Goal: Book appointment/travel/reservation

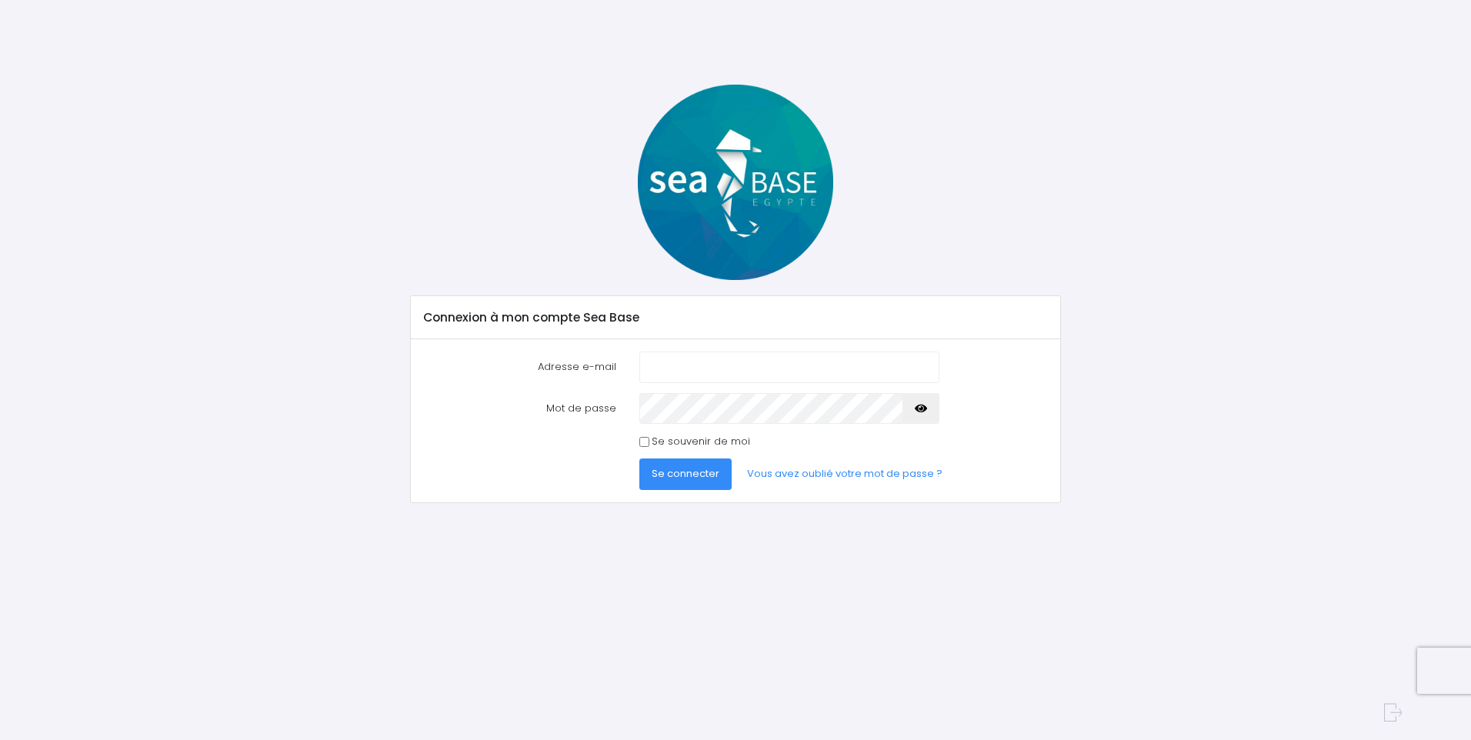
click at [688, 369] on input "Adresse e-mail" at bounding box center [789, 366] width 300 height 31
type input "vincent.ezan@gmail.com"
click at [639, 458] on button "Se connecter" at bounding box center [685, 473] width 92 height 31
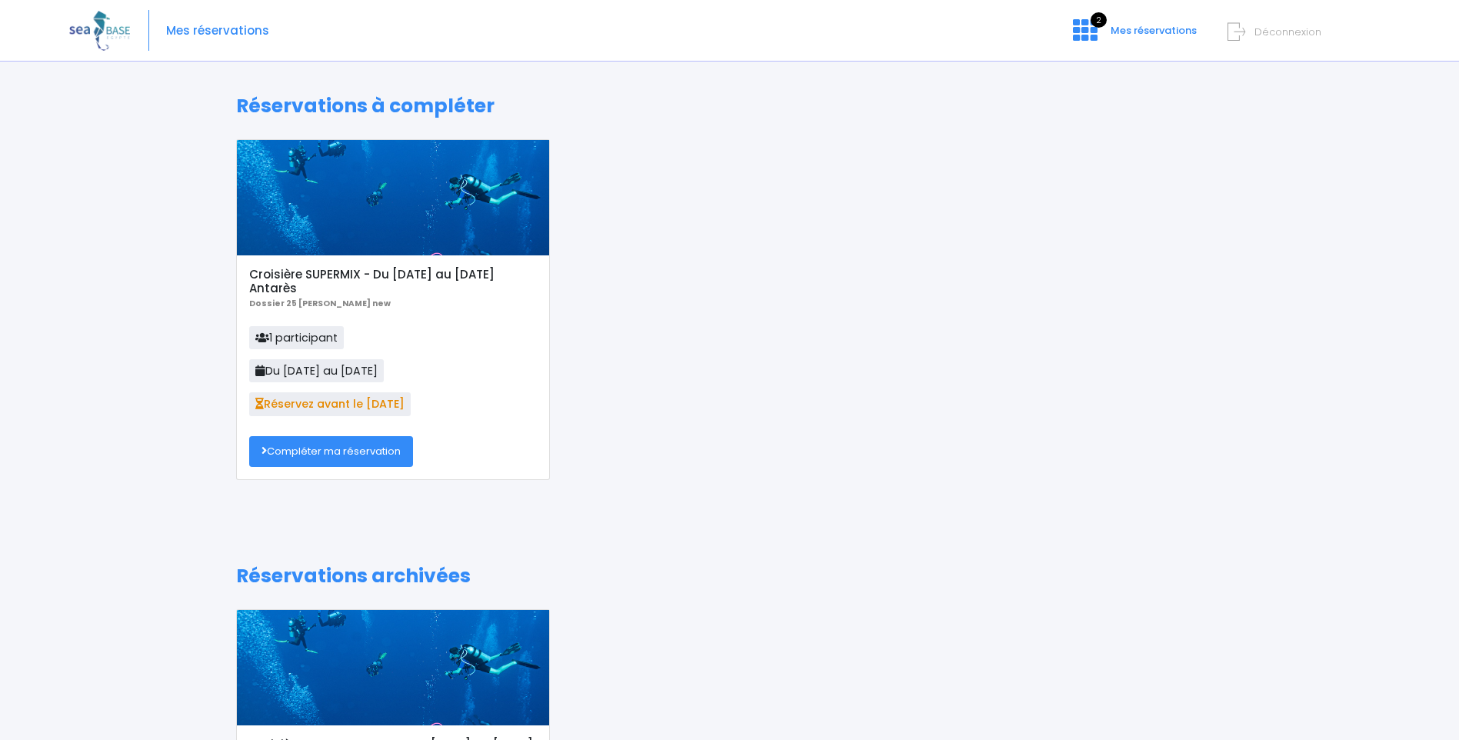
click at [381, 453] on link "Compléter ma réservation" at bounding box center [331, 451] width 164 height 31
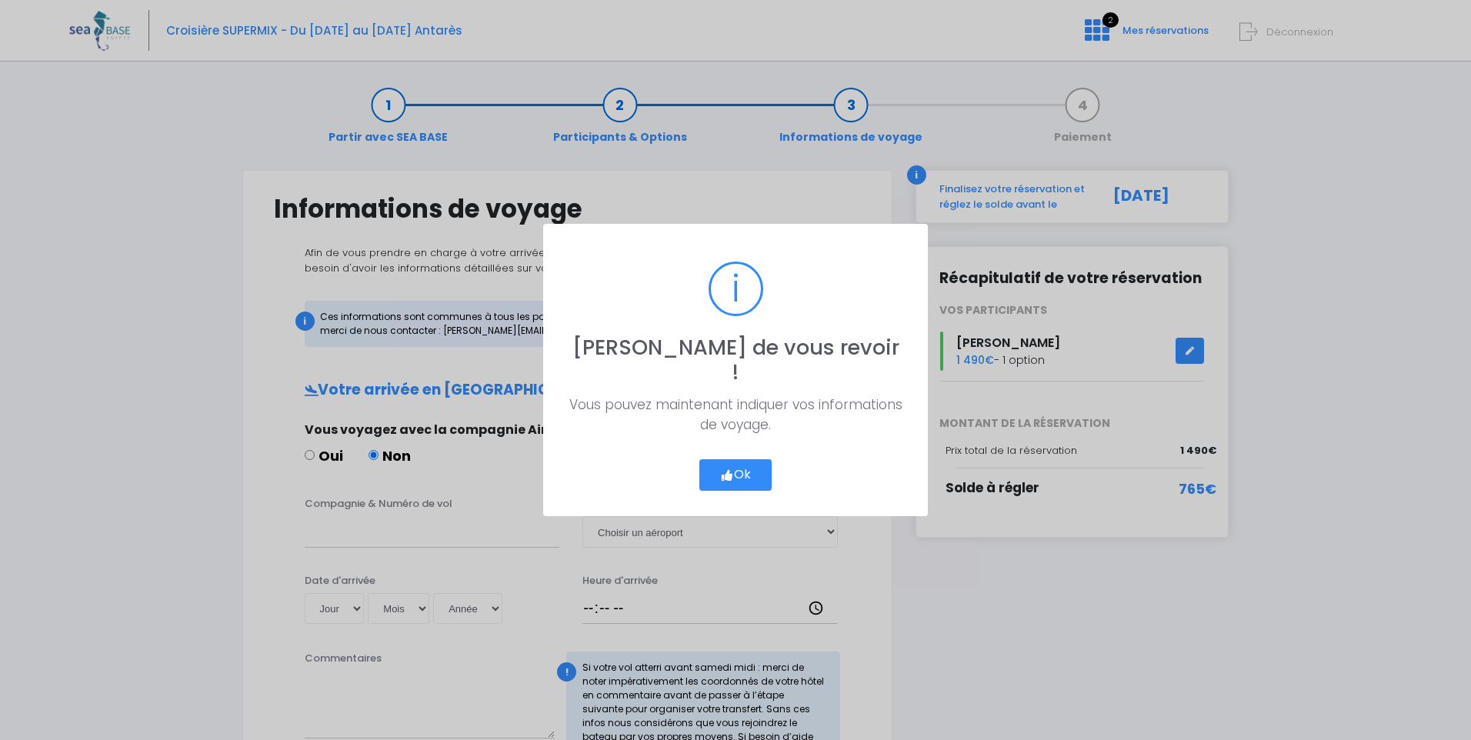
click at [735, 470] on button "Ok" at bounding box center [735, 475] width 72 height 32
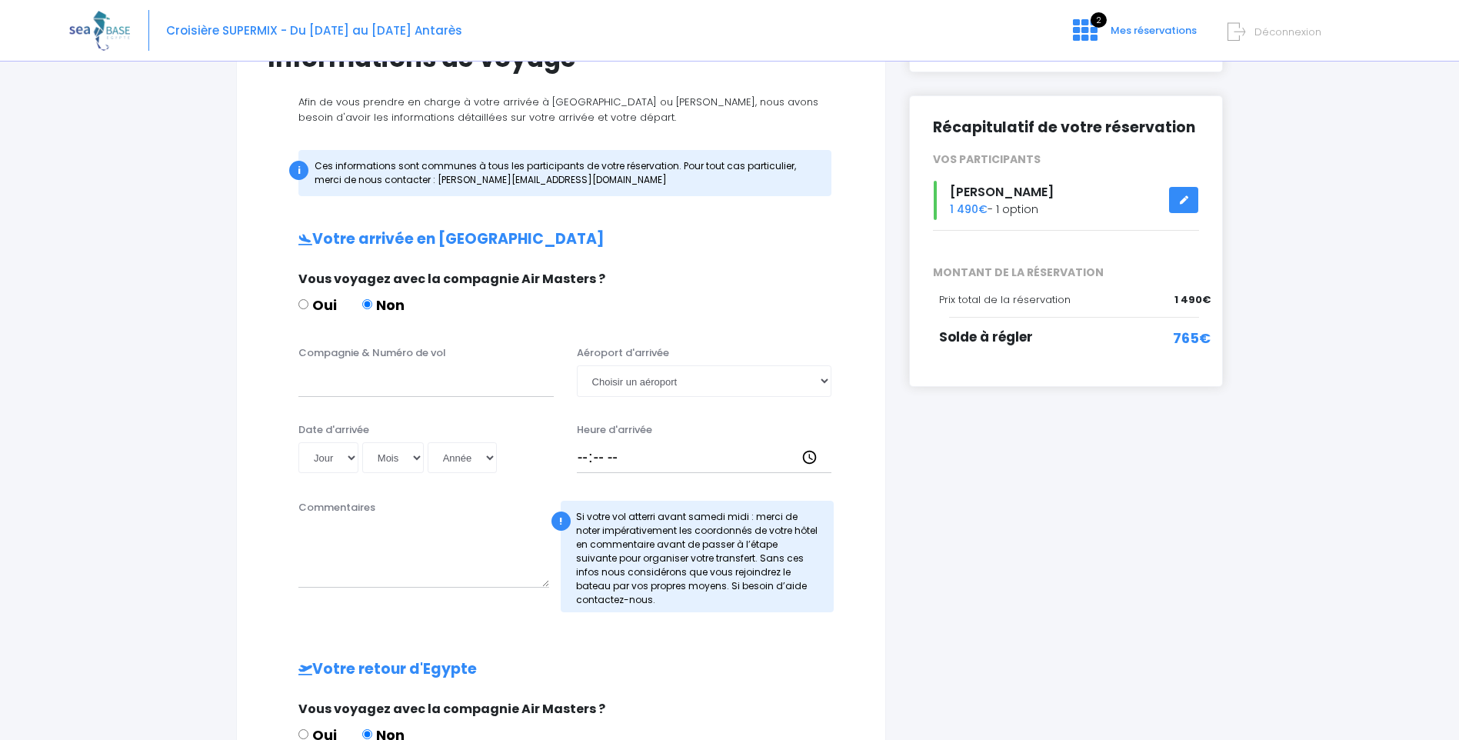
scroll to position [77, 0]
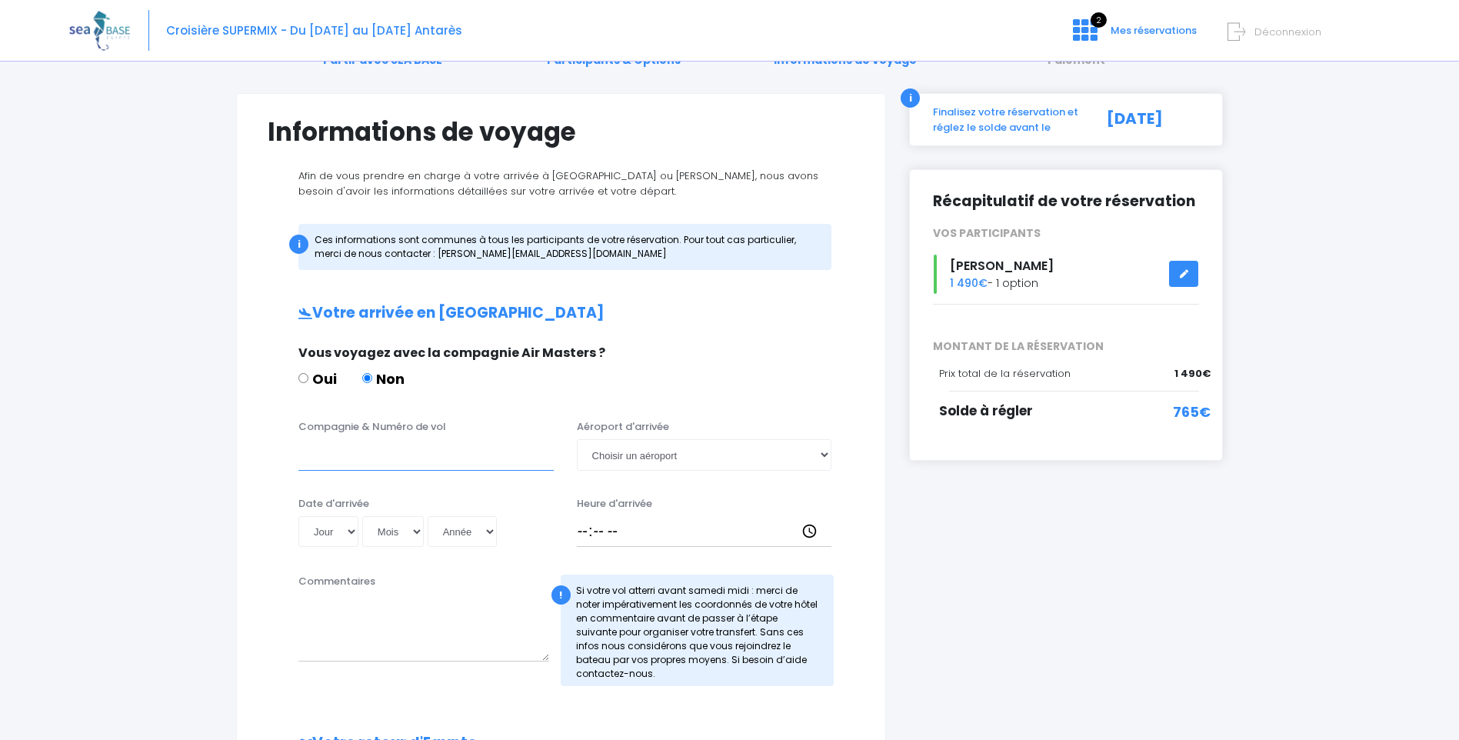
click at [546, 461] on input "Compagnie & Numéro de vol" at bounding box center [425, 454] width 255 height 31
type input "Transavia TO8062"
click at [609, 463] on select "Choisir un aéroport Hurghada Marsa Alam" at bounding box center [704, 454] width 255 height 31
select select "Hurghada"
click at [577, 439] on select "Choisir un aéroport Hurghada Marsa Alam" at bounding box center [704, 454] width 255 height 31
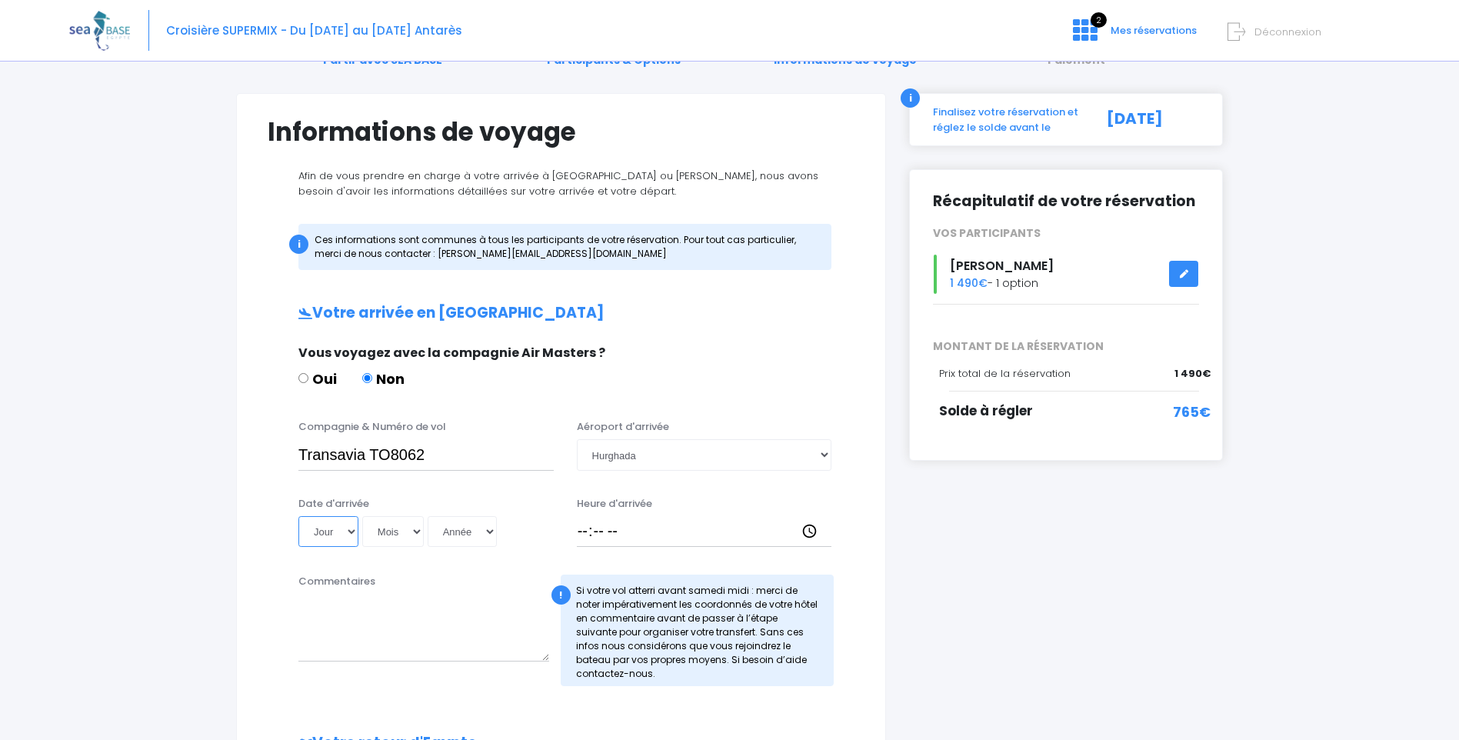
click at [334, 535] on select "Jour 01 02 03 04 05 06 07 08 09 10 11 12 13 14 15 16 17 18 19 20 21 22 23 24 25…" at bounding box center [328, 531] width 60 height 31
select select "15"
click at [298, 516] on select "Jour 01 02 03 04 05 06 07 08 09 10 11 12 13 14 15 16 17 18 19 20 21 22 23 24 25…" at bounding box center [328, 531] width 60 height 31
click at [384, 527] on select "Mois 01 02 03 04 05 06 07 08 09 10 11 12" at bounding box center [393, 531] width 62 height 31
click at [362, 516] on select "Mois 01 02 03 04 05 06 07 08 09 10 11 12" at bounding box center [393, 531] width 62 height 31
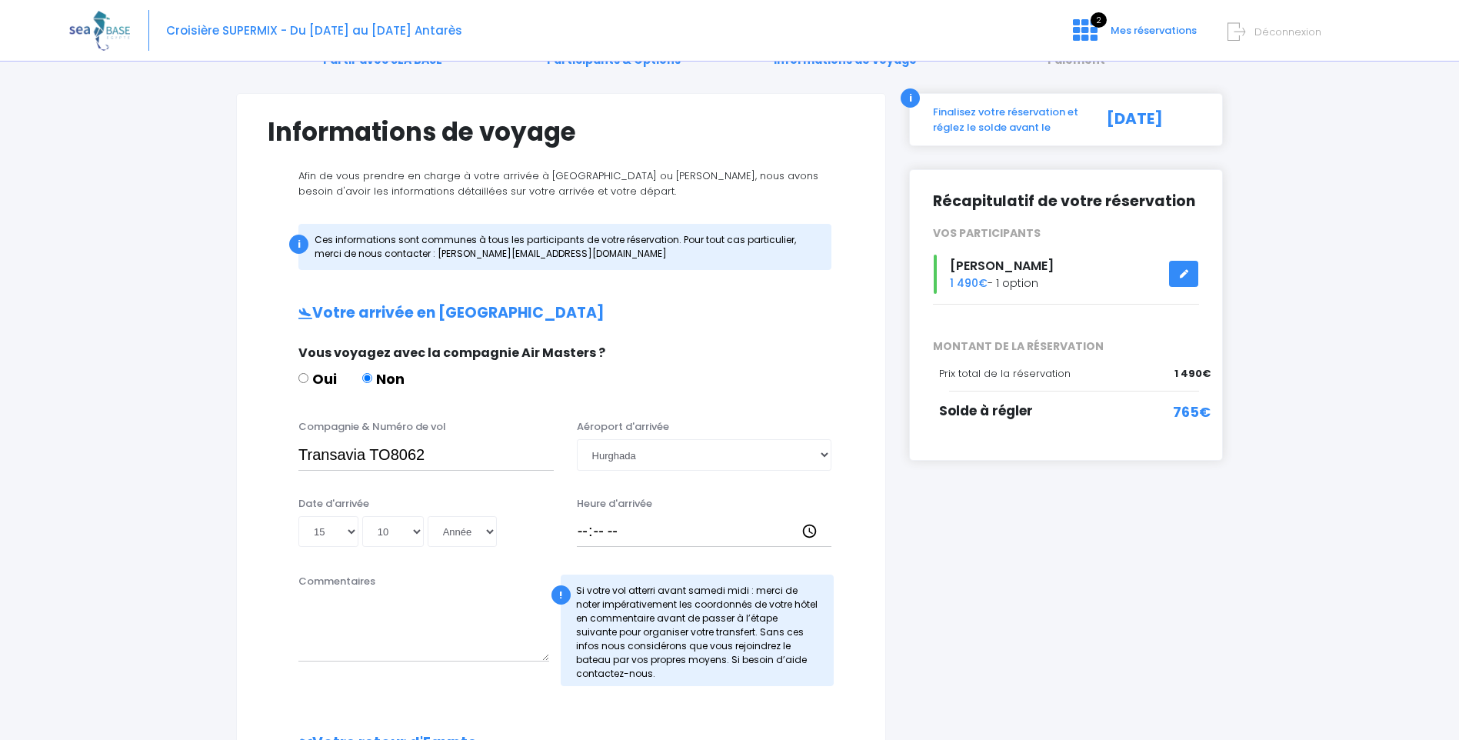
click at [411, 509] on div "Date d'arrivée Jour 01 02 03 04 05 06 07 08 09 10 11 12 13 14 15 16 17 18 19 20…" at bounding box center [426, 522] width 278 height 52
click at [413, 521] on select "Mois 01 02 03 04 05 06 07 08 09 10 11 12" at bounding box center [393, 531] width 62 height 31
select select "11"
click at [362, 516] on select "Mois 01 02 03 04 05 06 07 08 09 10 11 12" at bounding box center [393, 531] width 62 height 31
click at [446, 525] on select "Année 2045 2044 2043 2042 2041 2040 2039 2038 2037 2036 2035 2034 2033 2032 203…" at bounding box center [462, 531] width 69 height 31
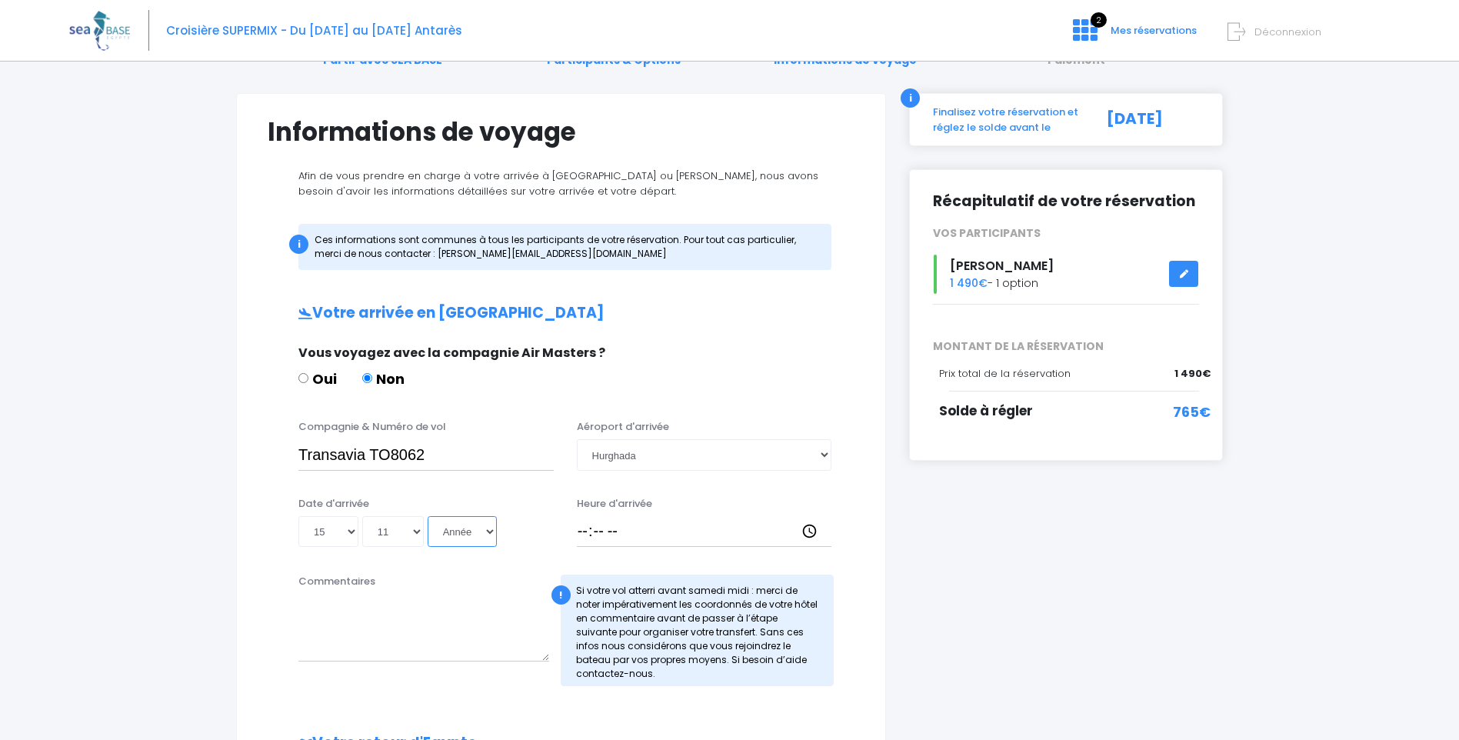
select select "2025"
click at [428, 516] on select "Année 2045 2044 2043 2042 2041 2040 2039 2038 2037 2036 2035 2034 2033 2032 203…" at bounding box center [462, 531] width 69 height 31
type input "2025-11-15"
click at [622, 522] on input "Heure d'arrivée" at bounding box center [704, 531] width 255 height 31
type input "14:30"
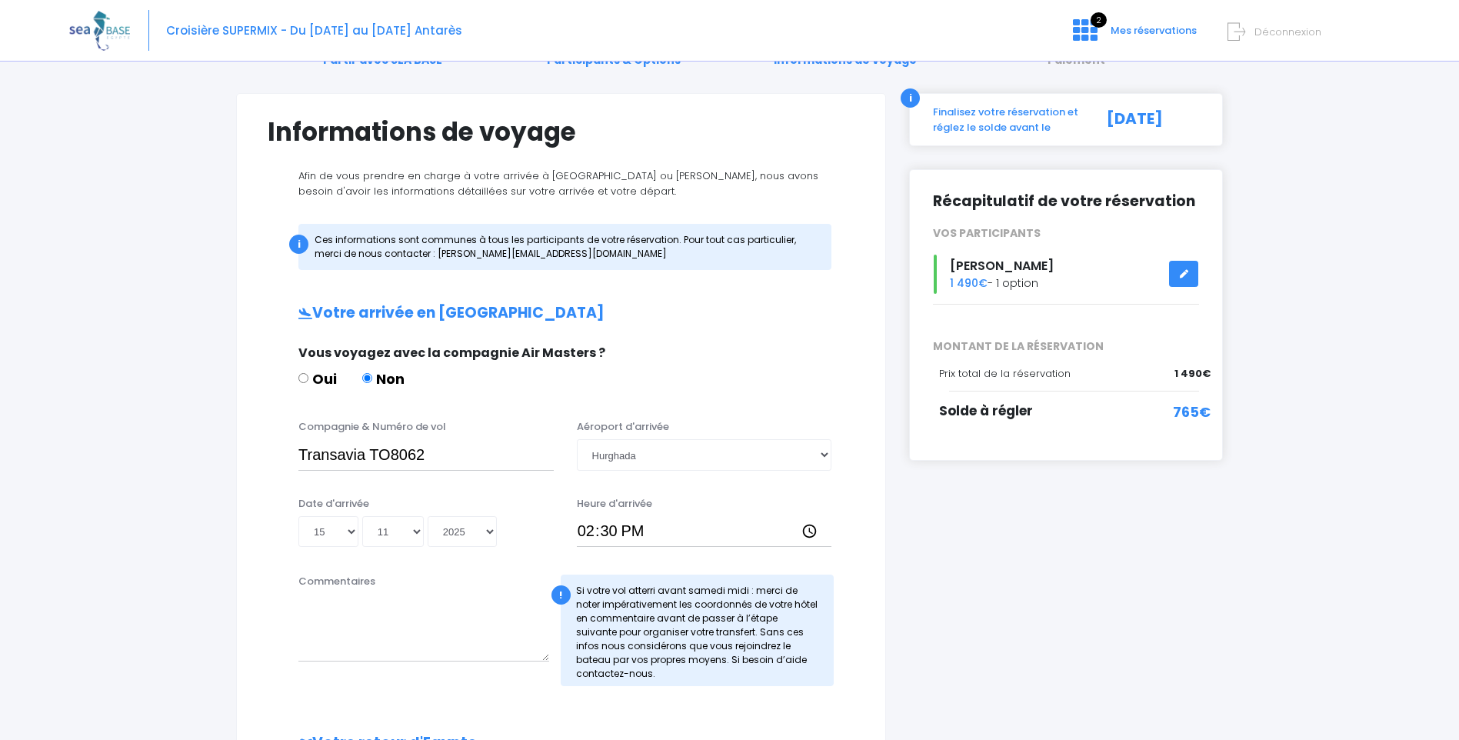
click at [475, 579] on div "Commentaires" at bounding box center [424, 630] width 274 height 112
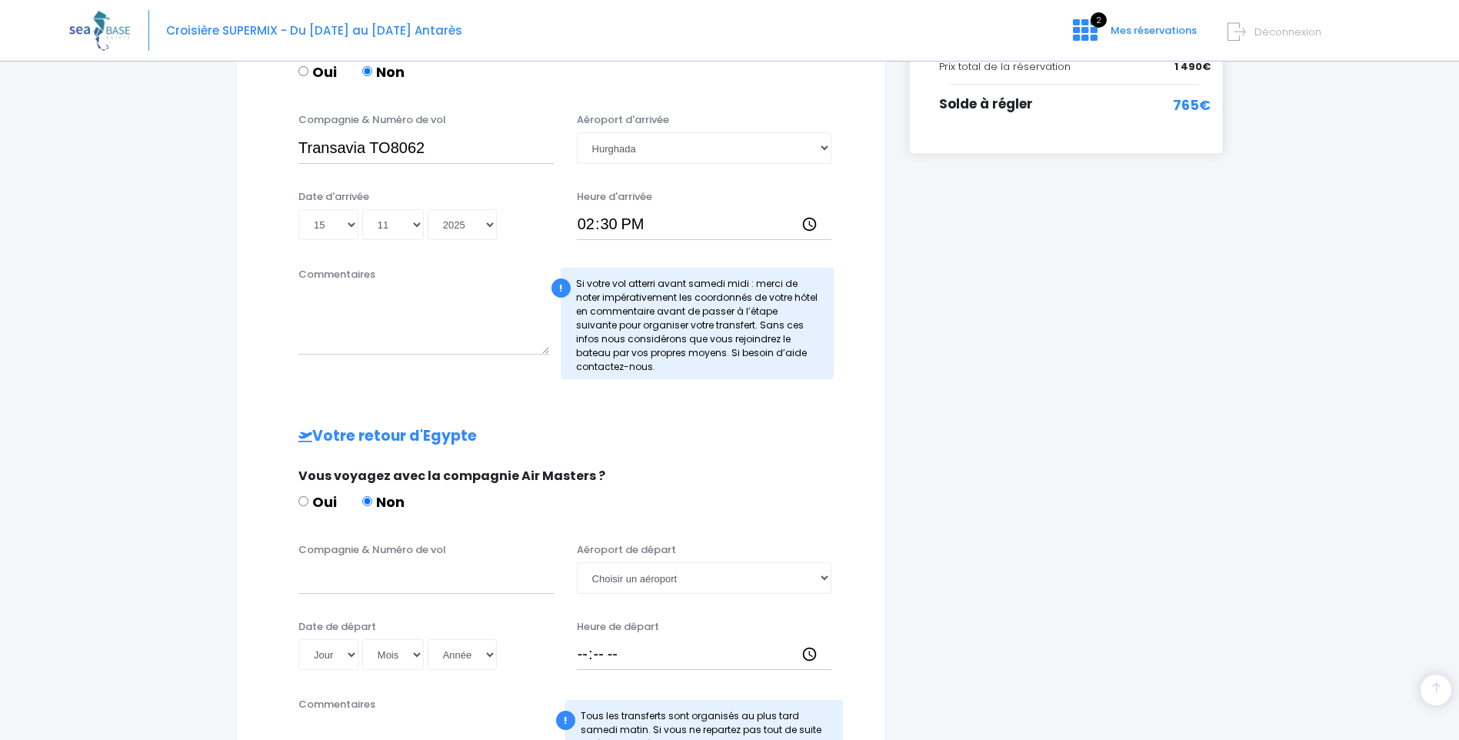
scroll to position [385, 0]
click at [461, 578] on input "Compagnie & Numéro de vol" at bounding box center [425, 576] width 255 height 31
type input "Transavia TO8063"
click at [336, 656] on select "Jour 01 02 03 04 05 06 07 08 09 10 11 12 13 14 15 16 17 18 19 20 21 22 23 24 25…" at bounding box center [328, 653] width 60 height 31
select select "22"
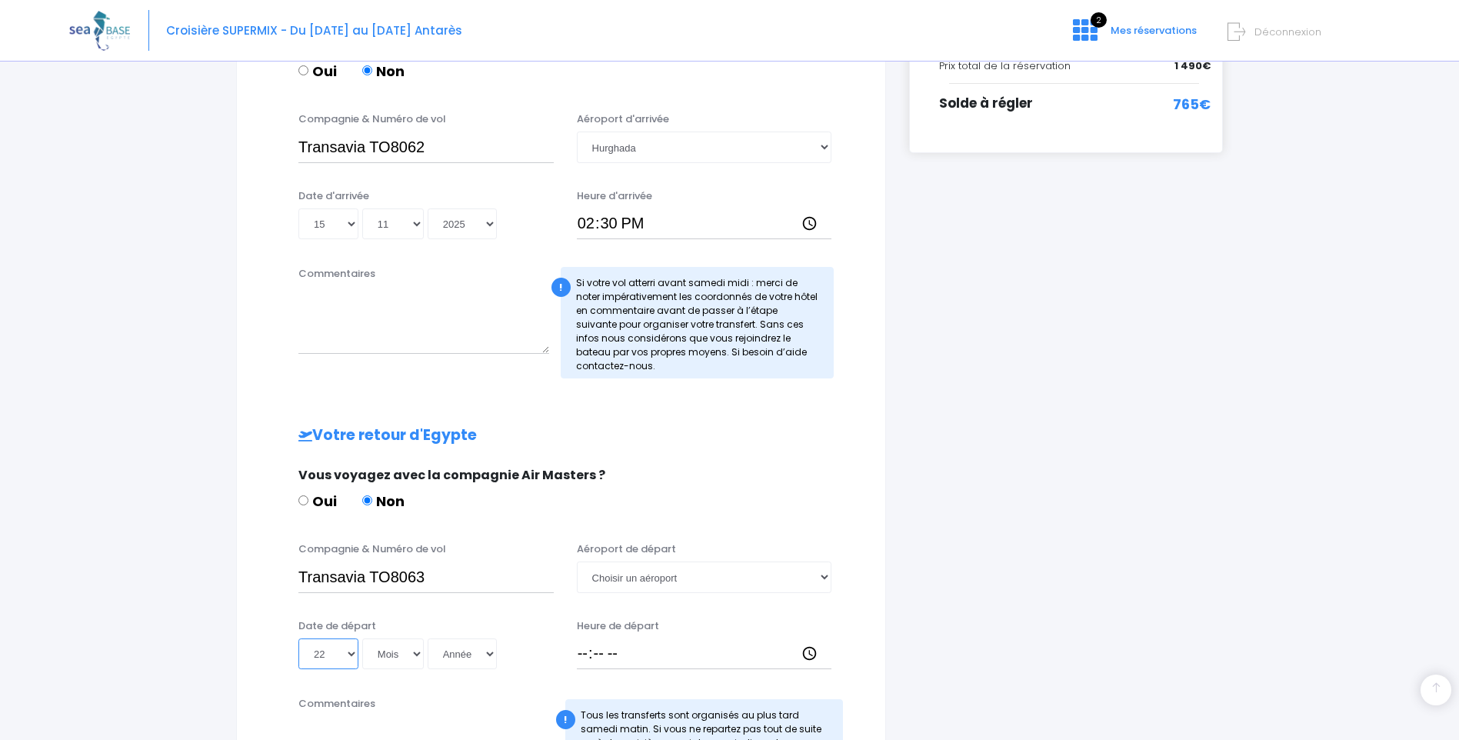
click at [298, 638] on select "Jour 01 02 03 04 05 06 07 08 09 10 11 12 13 14 15 16 17 18 19 20 21 22 23 24 25…" at bounding box center [328, 653] width 60 height 31
click at [391, 654] on select "Mois 01 02 03 04 05 06 07 08 09 10 11 12" at bounding box center [393, 653] width 62 height 31
select select "11"
click at [362, 638] on select "Mois 01 02 03 04 05 06 07 08 09 10 11 12" at bounding box center [393, 653] width 62 height 31
click at [451, 654] on select "Année 2045 2044 2043 2042 2041 2040 2039 2038 2037 2036 2035 2034 2033 2032 203…" at bounding box center [462, 653] width 69 height 31
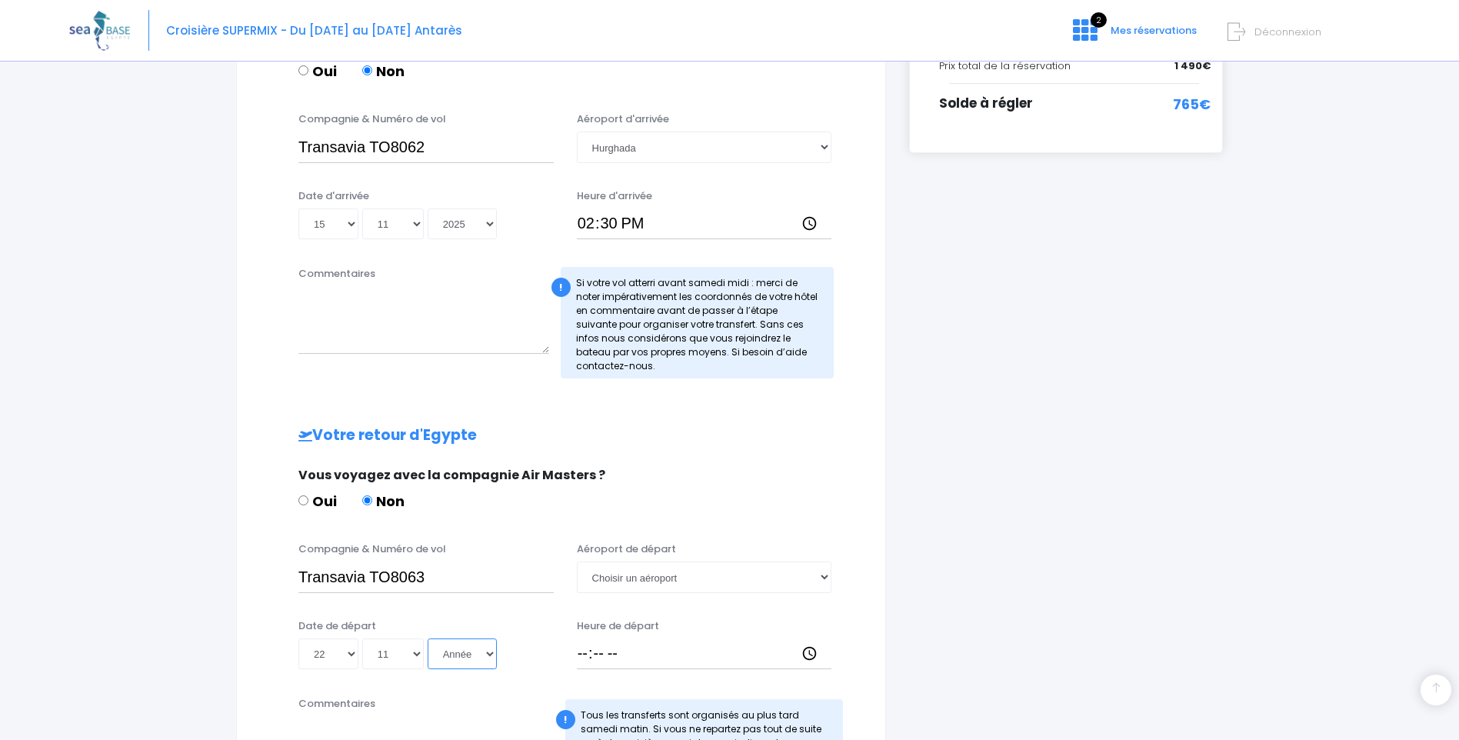
select select "2025"
click at [428, 638] on select "Année 2045 2044 2043 2042 2041 2040 2039 2038 2037 2036 2035 2034 2033 2032 203…" at bounding box center [462, 653] width 69 height 31
type input "2025-11-22"
click at [640, 580] on select "Choisir un aéroport Hurghada Marsa Alam" at bounding box center [704, 576] width 255 height 31
select select "Hurghada"
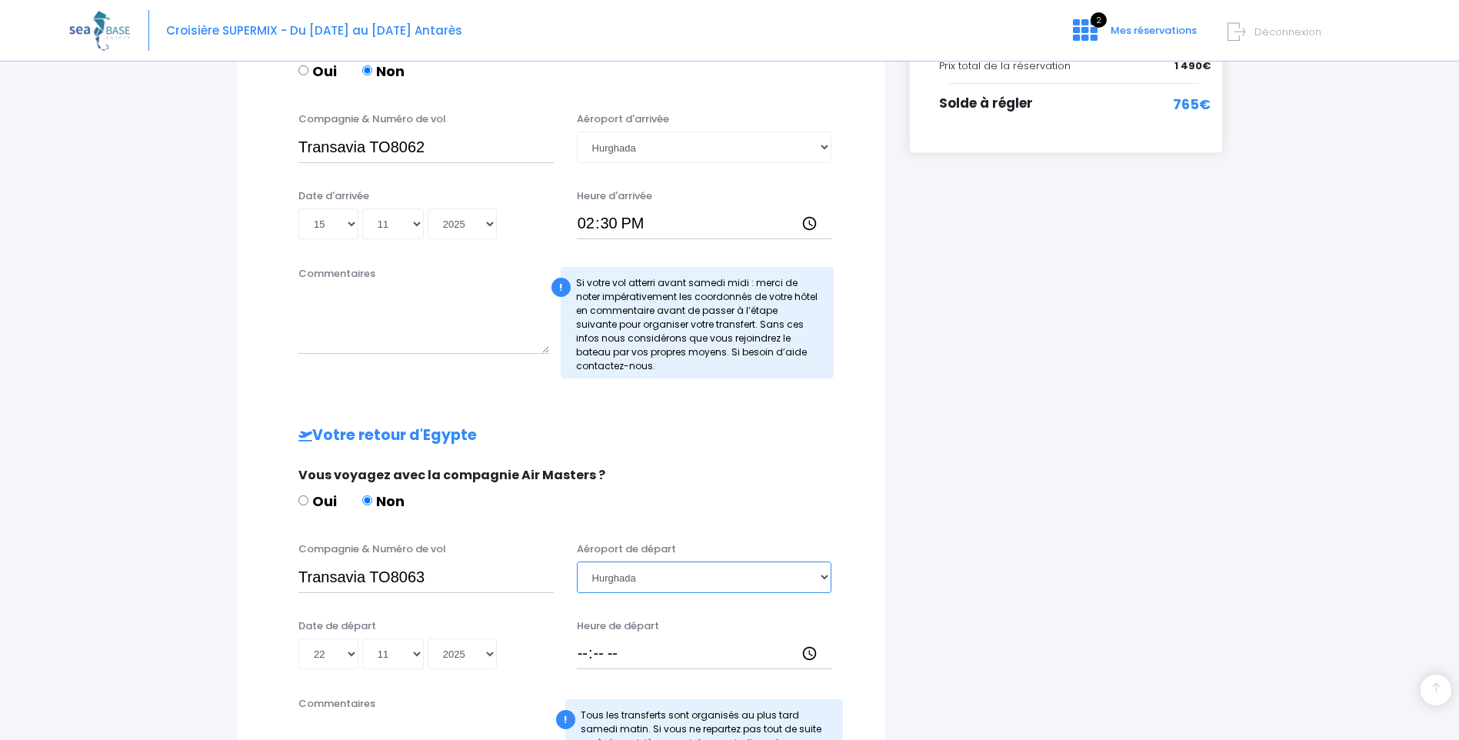
click at [577, 561] on select "Choisir un aéroport Hurghada Marsa Alam" at bounding box center [704, 576] width 255 height 31
click at [668, 648] on input "Heure de départ" at bounding box center [704, 653] width 255 height 31
type input "15:25"
click at [882, 611] on div "Informations de voyage Afin de vous prendre en charge à votre arrivée à Hurghad…" at bounding box center [561, 309] width 650 height 1048
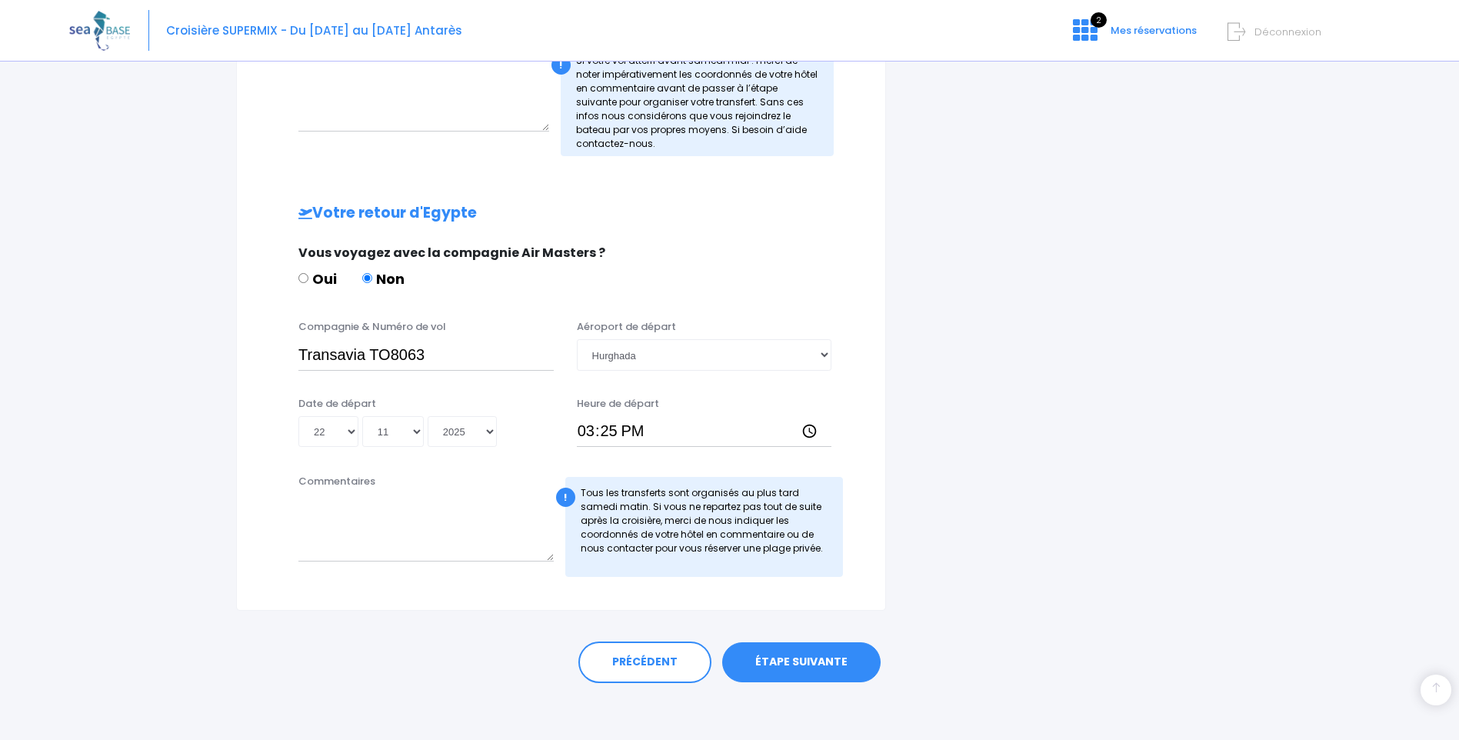
scroll to position [611, 0]
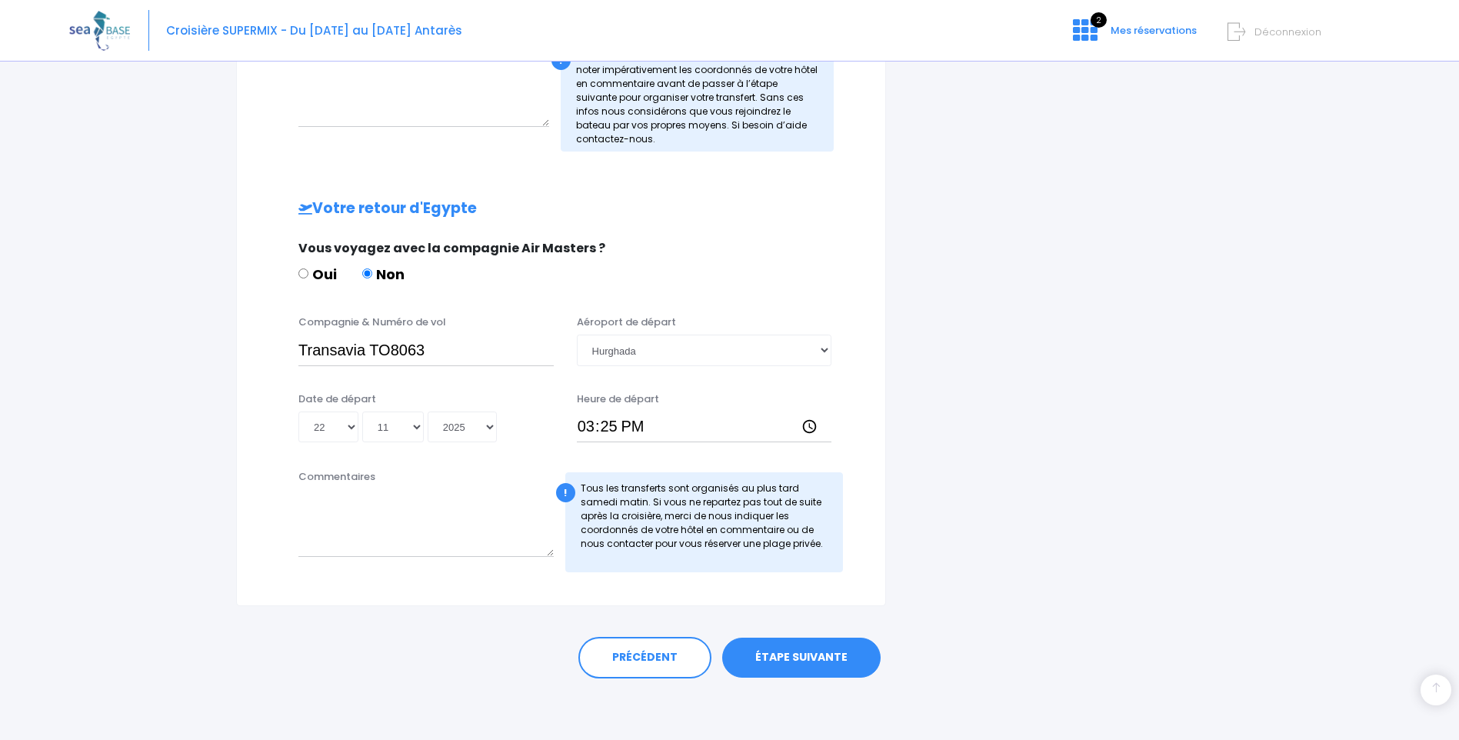
click at [811, 661] on link "ÉTAPE SUIVANTE" at bounding box center [801, 658] width 158 height 40
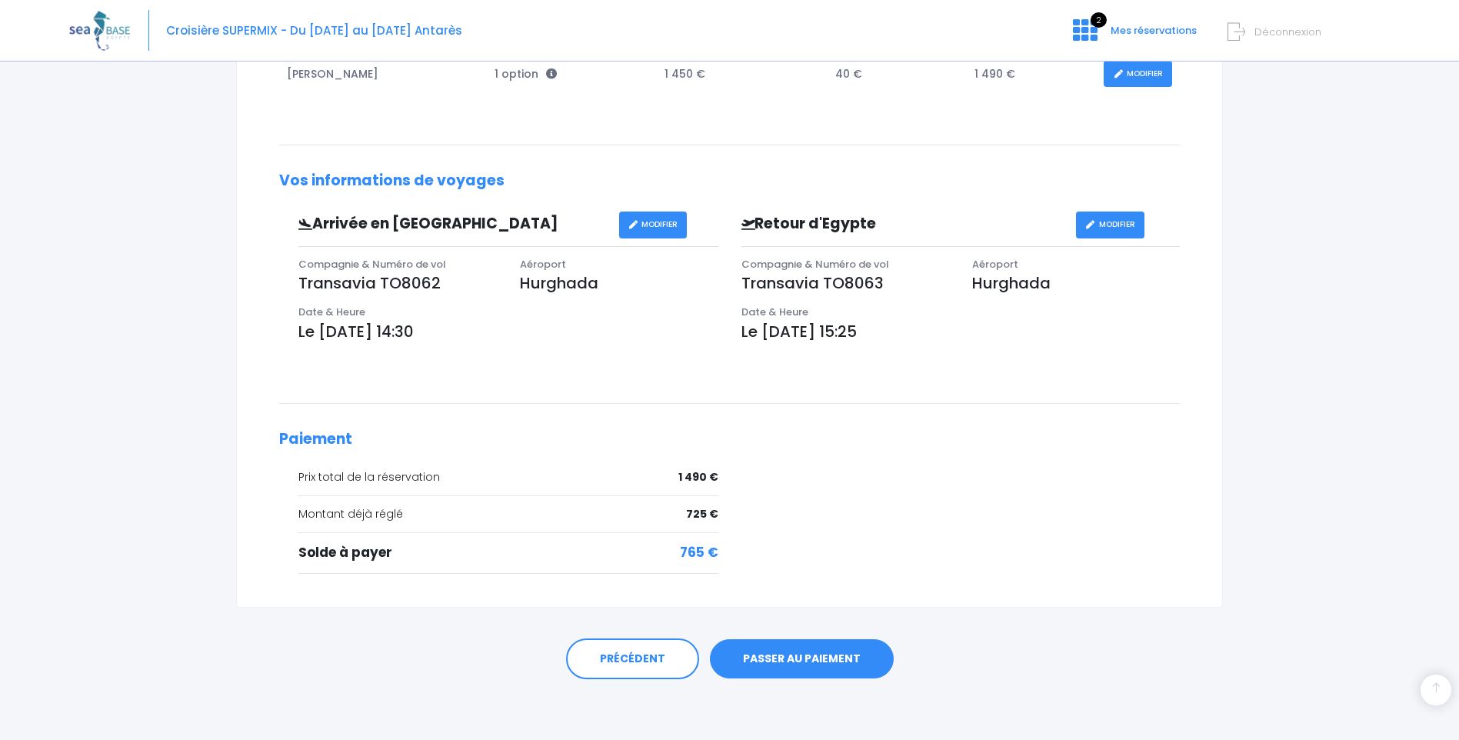
scroll to position [341, 0]
click at [745, 664] on link "PASSER AU PAIEMENT" at bounding box center [802, 658] width 184 height 40
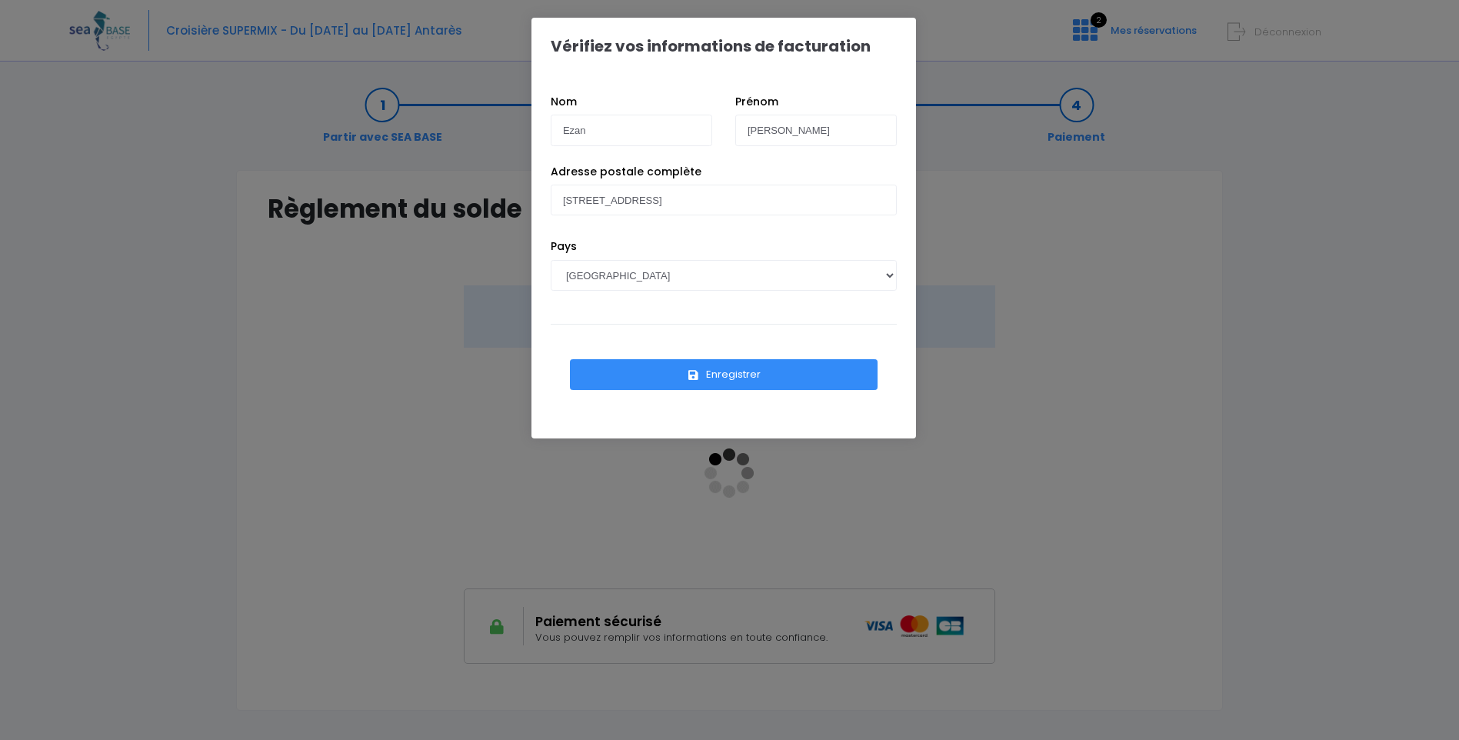
click at [710, 380] on button "Enregistrer" at bounding box center [724, 374] width 308 height 31
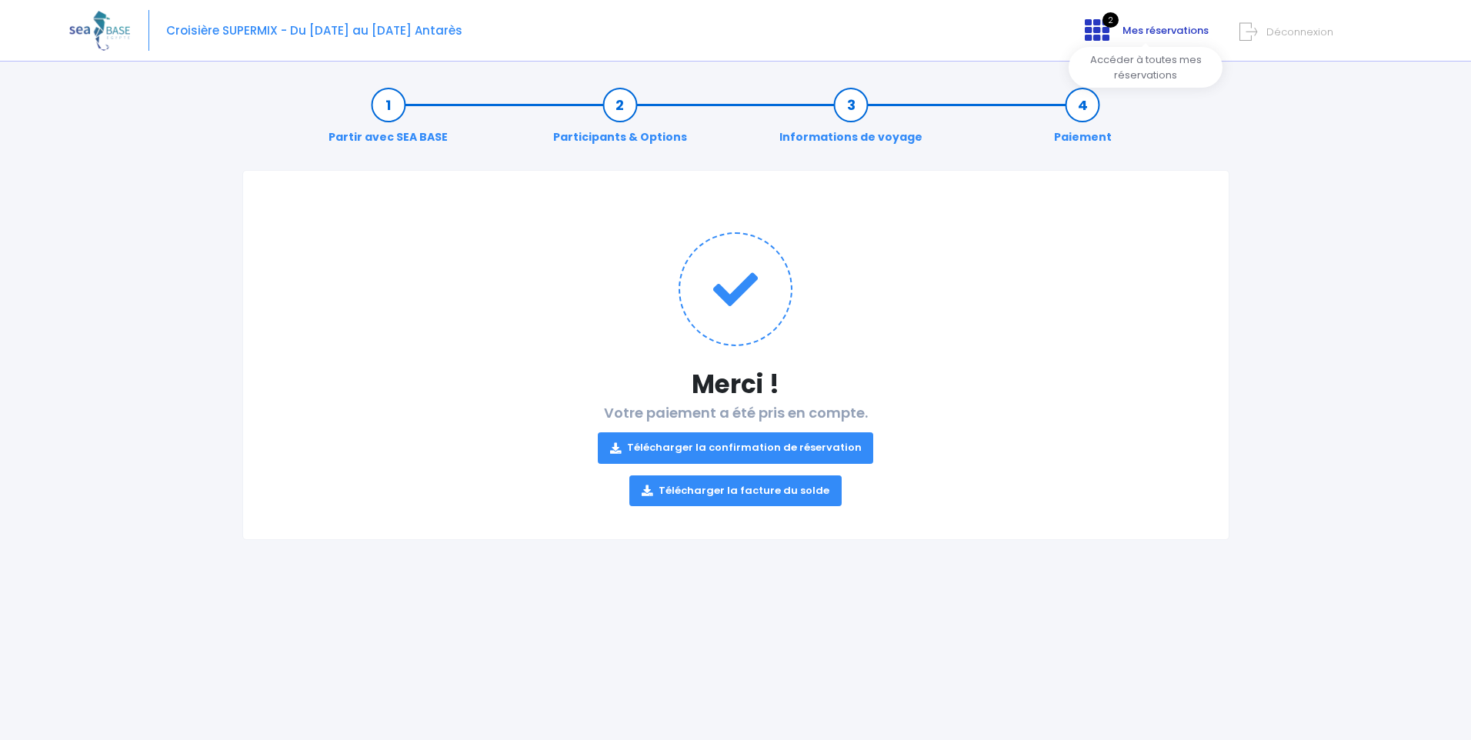
click at [1132, 33] on span "Mes réservations" at bounding box center [1165, 30] width 86 height 15
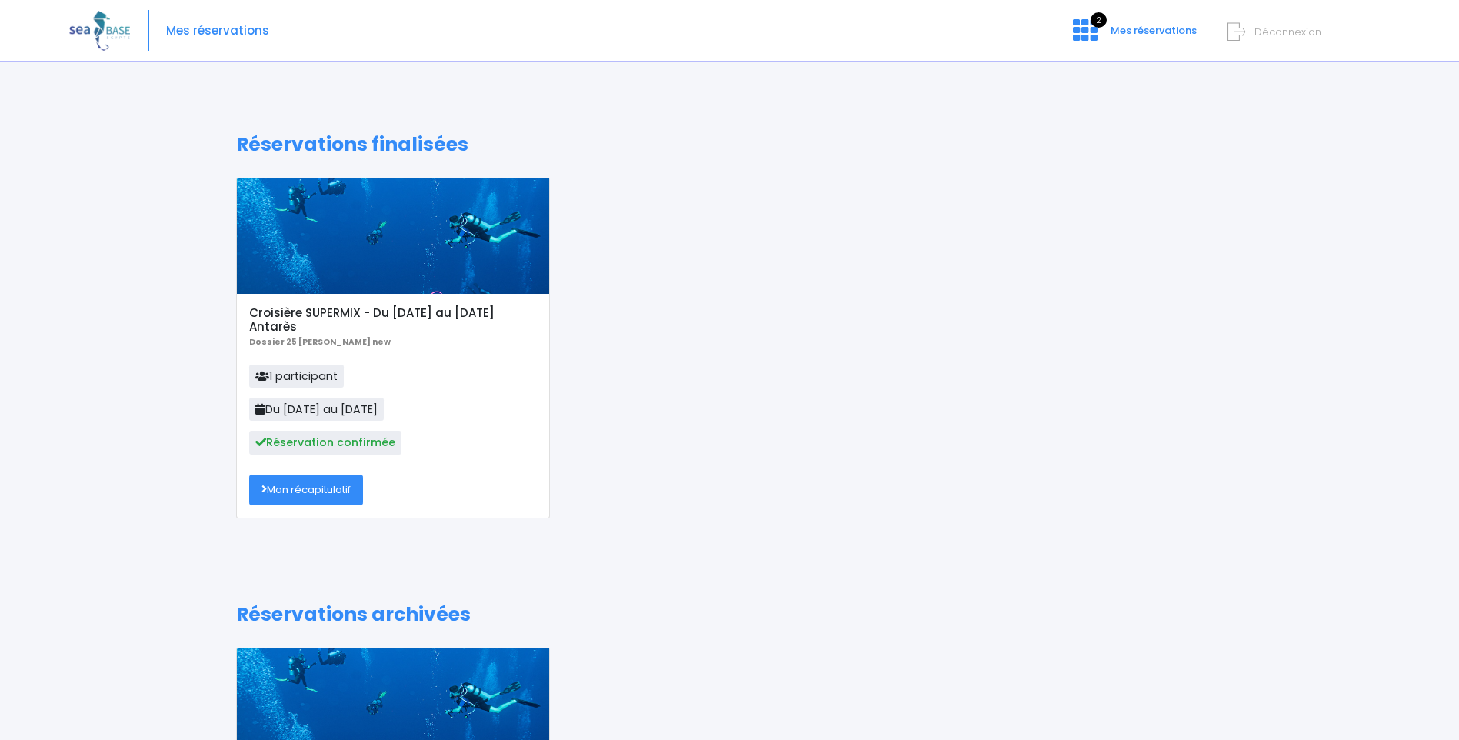
click at [485, 307] on h5 "Croisière SUPERMIX - Du [DATE] au [DATE] Antarès" at bounding box center [392, 320] width 287 height 28
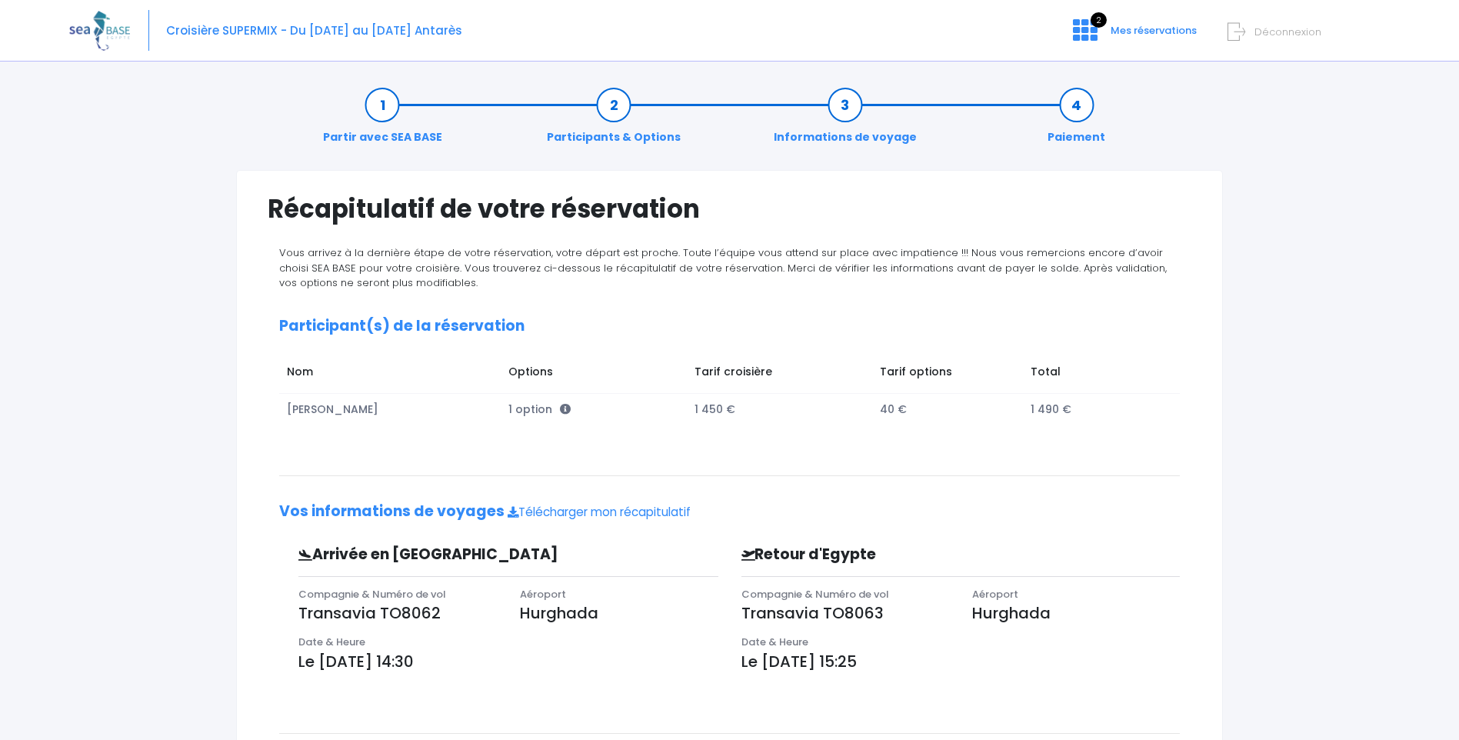
click at [116, 24] on img at bounding box center [99, 30] width 61 height 39
click at [90, 32] on img at bounding box center [99, 30] width 61 height 39
